Goal: Task Accomplishment & Management: Use online tool/utility

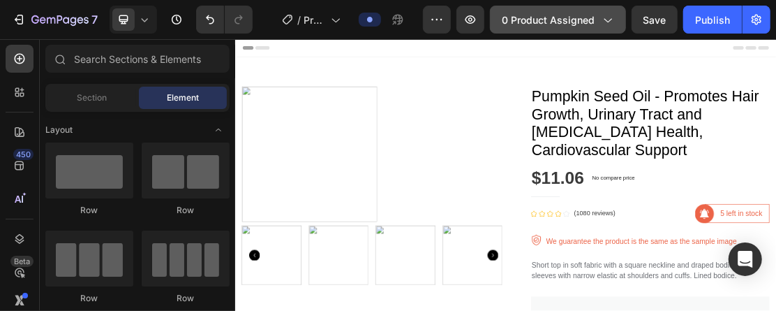
click at [598, 15] on div "0 product assigned" at bounding box center [558, 20] width 112 height 15
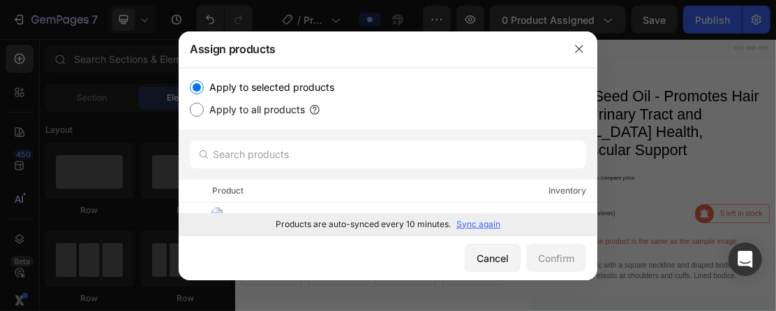
click at [200, 110] on input "Apply to all products" at bounding box center [197, 110] width 14 height 14
radio input "true"
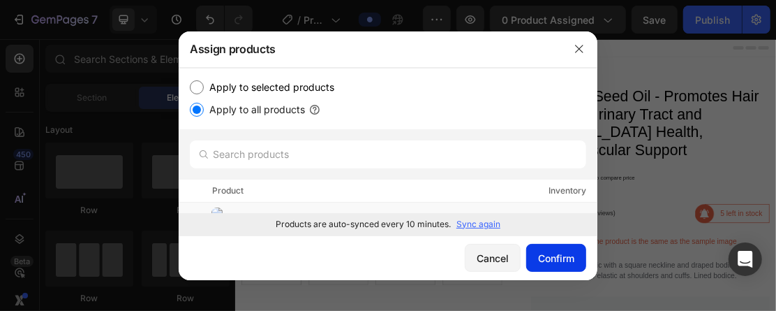
click at [560, 255] on div "Confirm" at bounding box center [556, 258] width 36 height 15
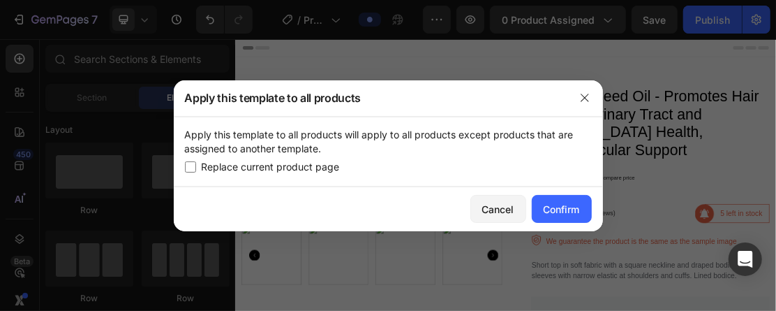
click at [188, 163] on input "checkbox" at bounding box center [190, 166] width 11 height 11
checkbox input "true"
click at [568, 207] on div "Confirm" at bounding box center [562, 209] width 36 height 15
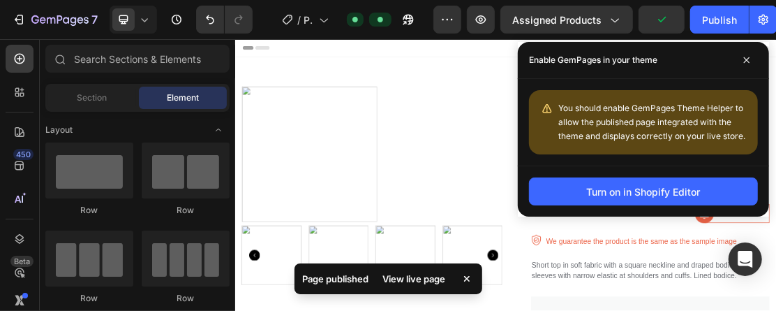
click at [425, 278] on div "View live page" at bounding box center [415, 279] width 80 height 20
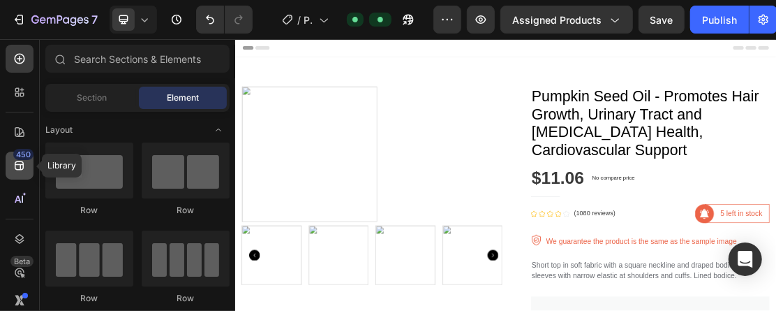
click at [22, 161] on icon at bounding box center [20, 165] width 14 height 14
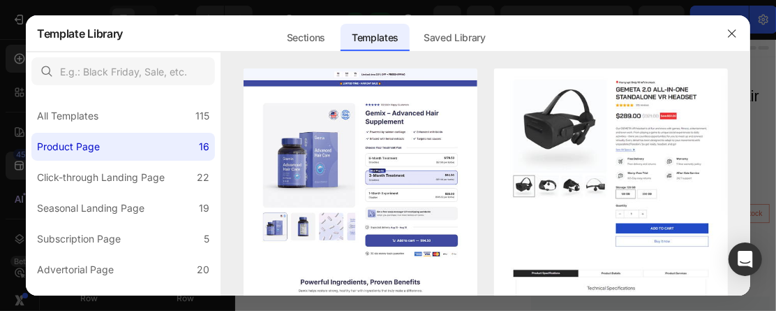
click at [9, 156] on div at bounding box center [388, 155] width 776 height 311
